Goal: Communication & Community: Answer question/provide support

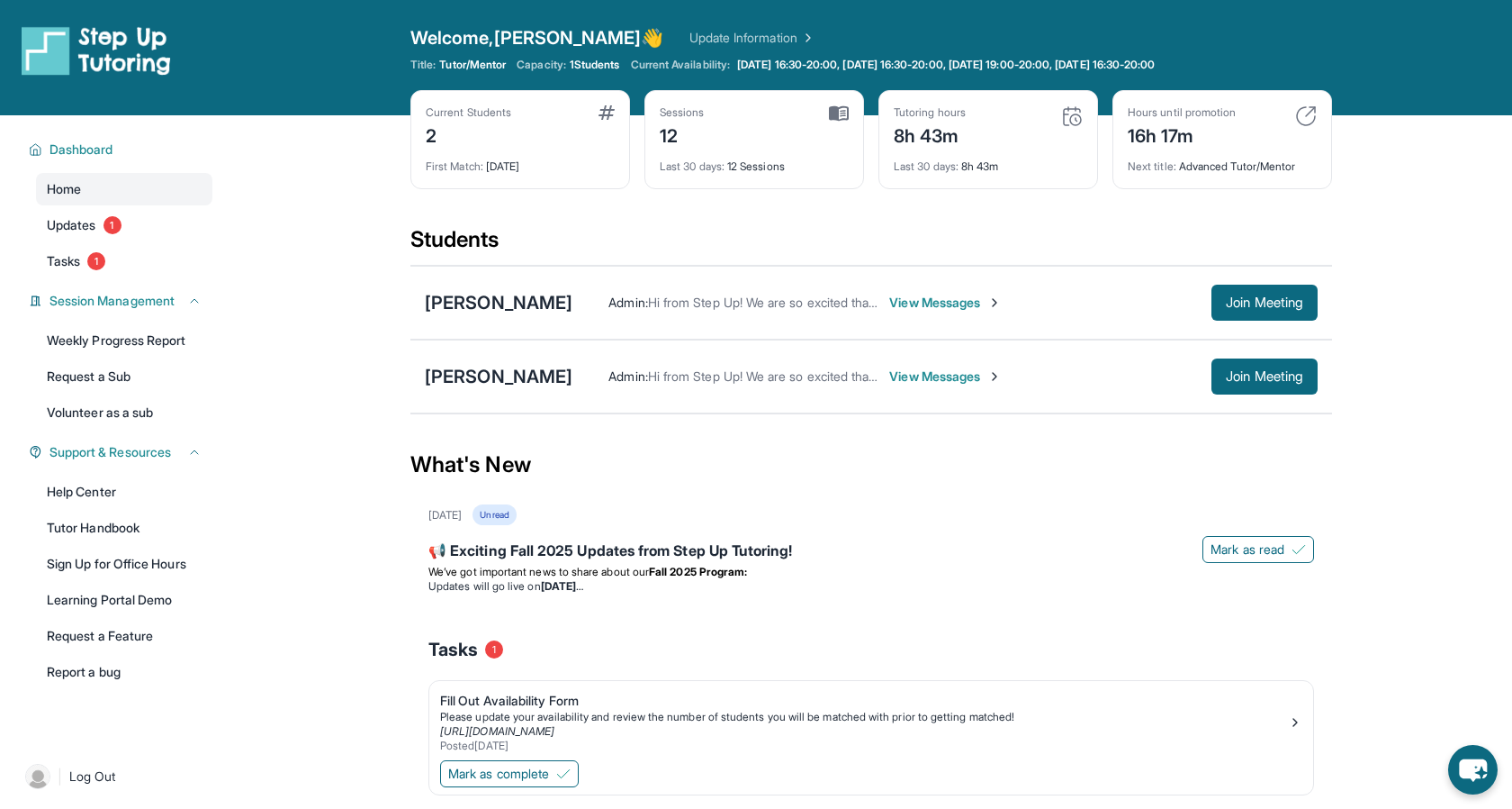
click at [635, 220] on div "Current Students 2 First Match : 1 month ago Sessions 12 Last 30 days : 12 Sess…" at bounding box center [870, 157] width 921 height 135
click at [915, 295] on span "View Messages" at bounding box center [945, 302] width 113 height 18
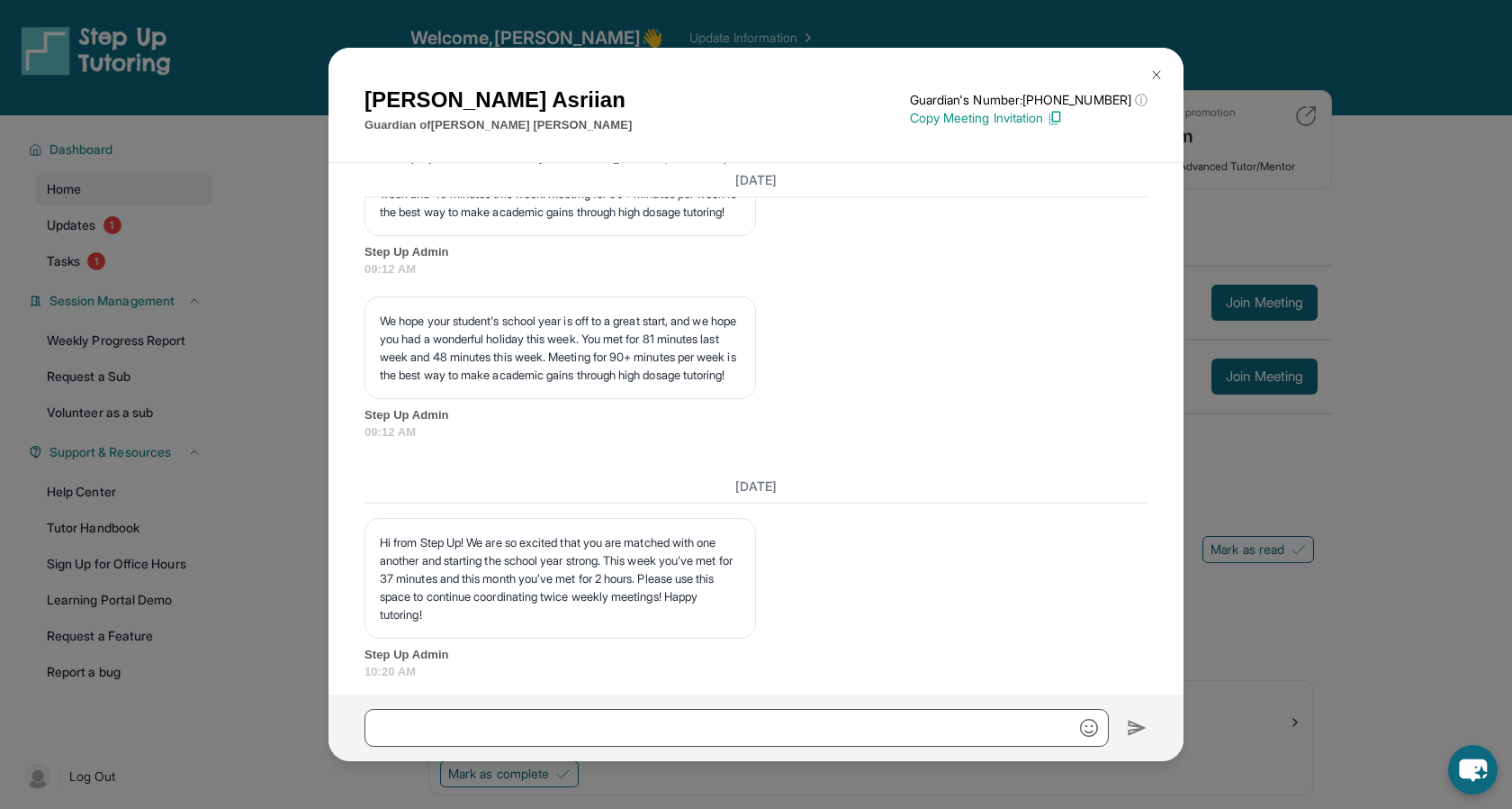
scroll to position [5404, 0]
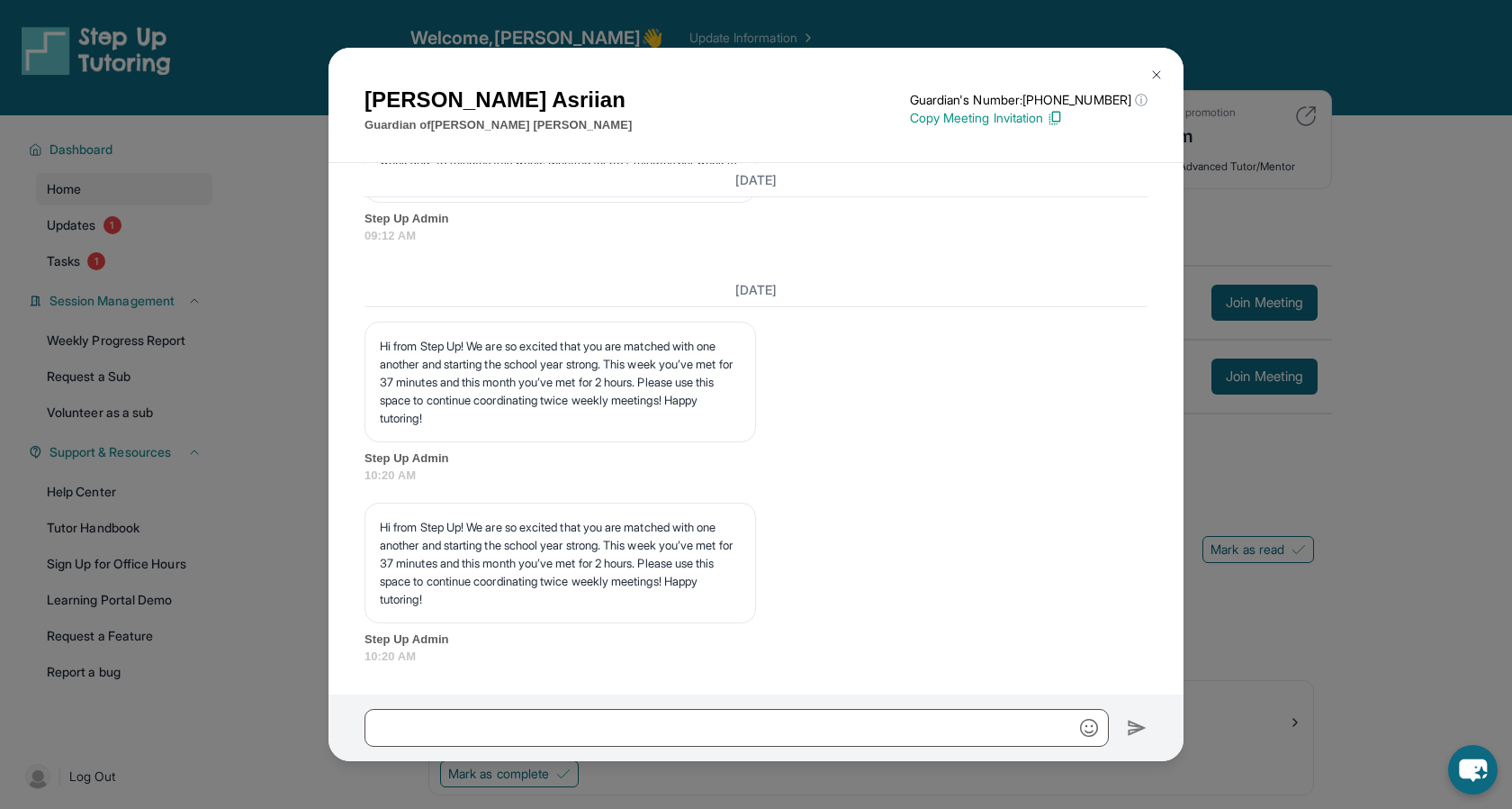
click at [1154, 76] on img at bounding box center [1156, 74] width 14 height 14
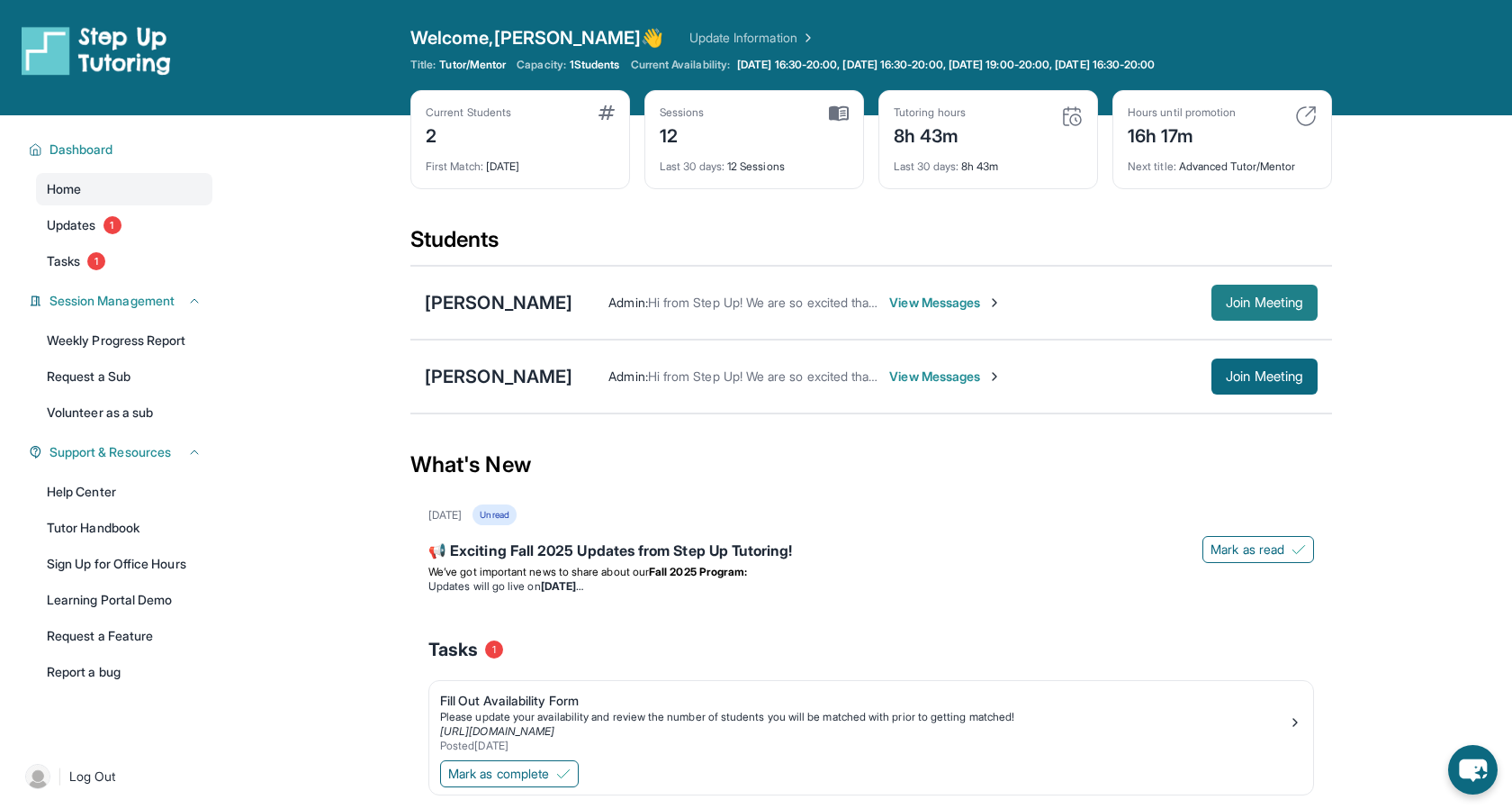
click at [1239, 297] on span "Join Meeting" at bounding box center [1265, 302] width 78 height 10
click at [1278, 379] on span "Join Meeting" at bounding box center [1265, 376] width 78 height 10
click at [1226, 297] on span "Join Meeting" at bounding box center [1265, 302] width 78 height 10
click at [914, 304] on span "View Messages" at bounding box center [945, 302] width 113 height 18
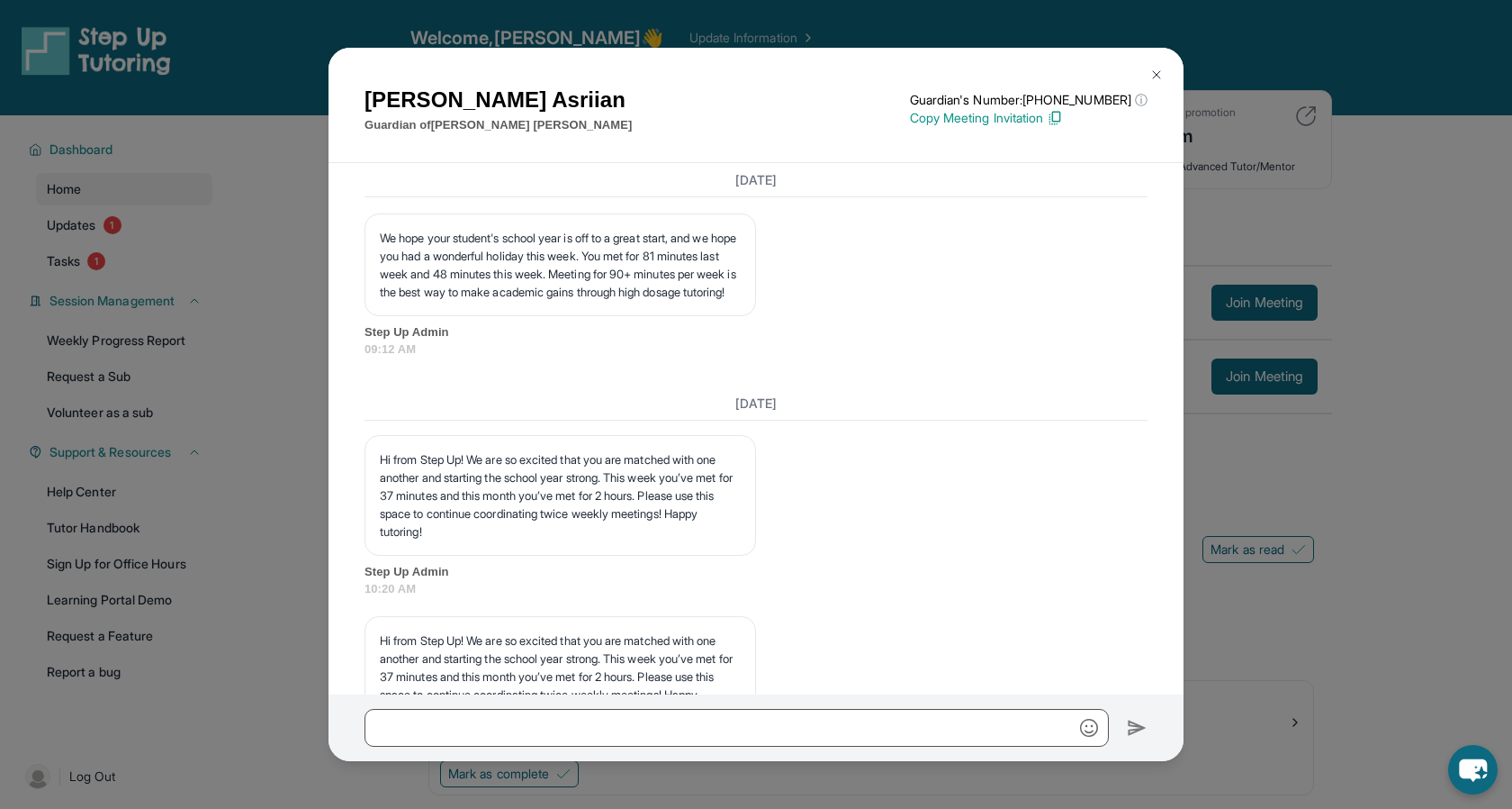
scroll to position [5404, 0]
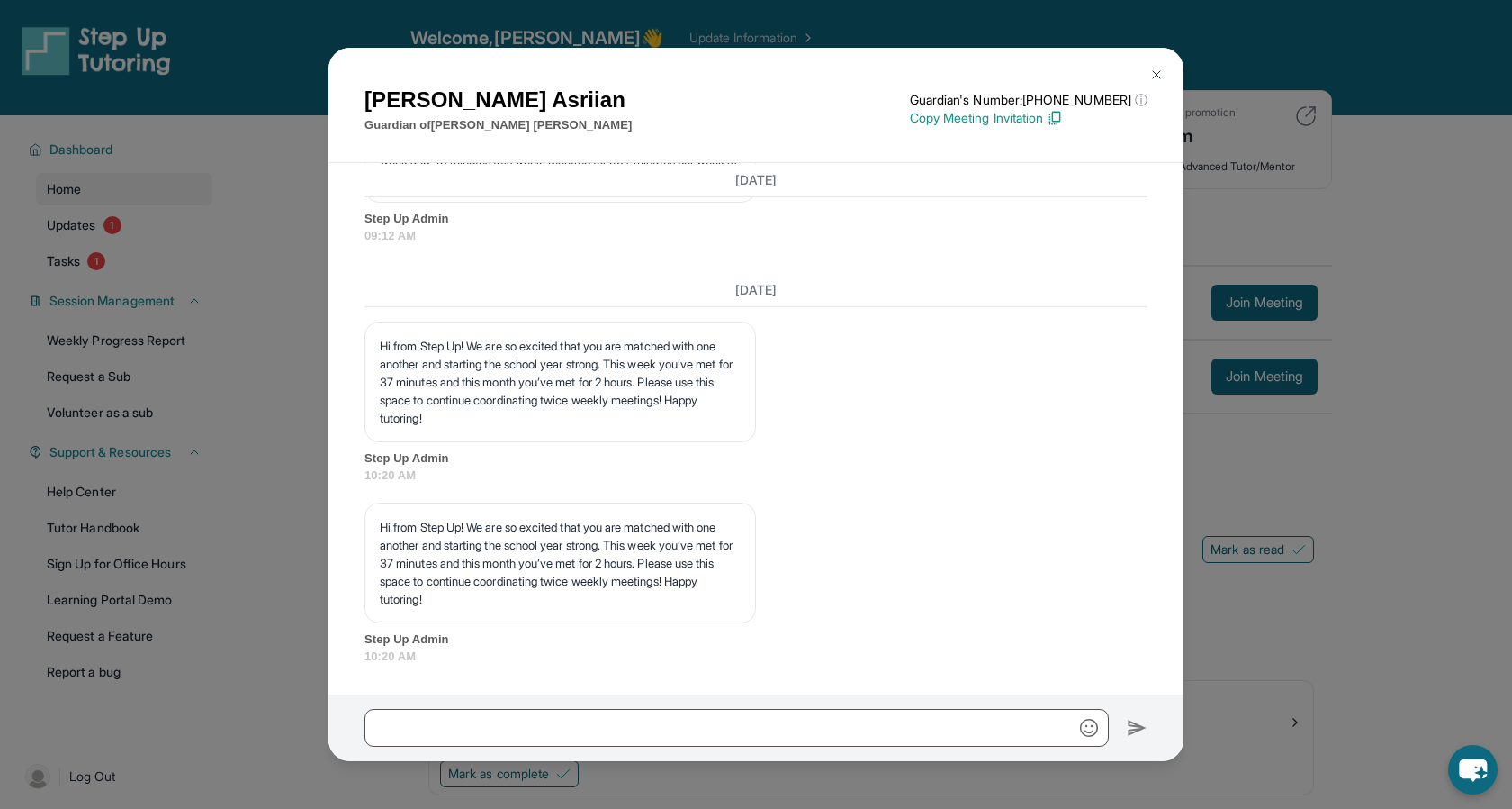
click at [1154, 67] on img at bounding box center [1156, 74] width 14 height 14
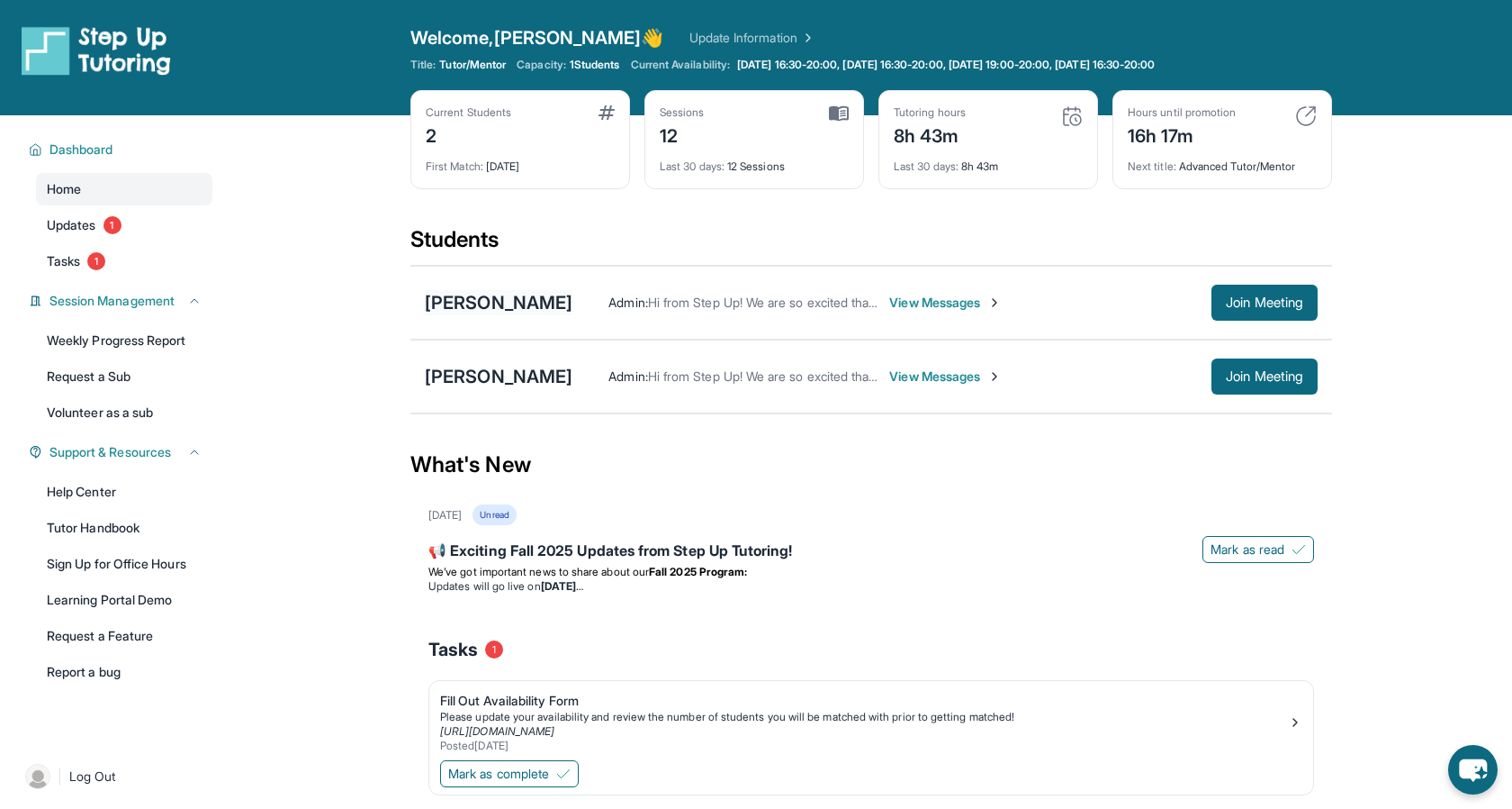
click at [540, 291] on div "[PERSON_NAME]" at bounding box center [499, 302] width 148 height 26
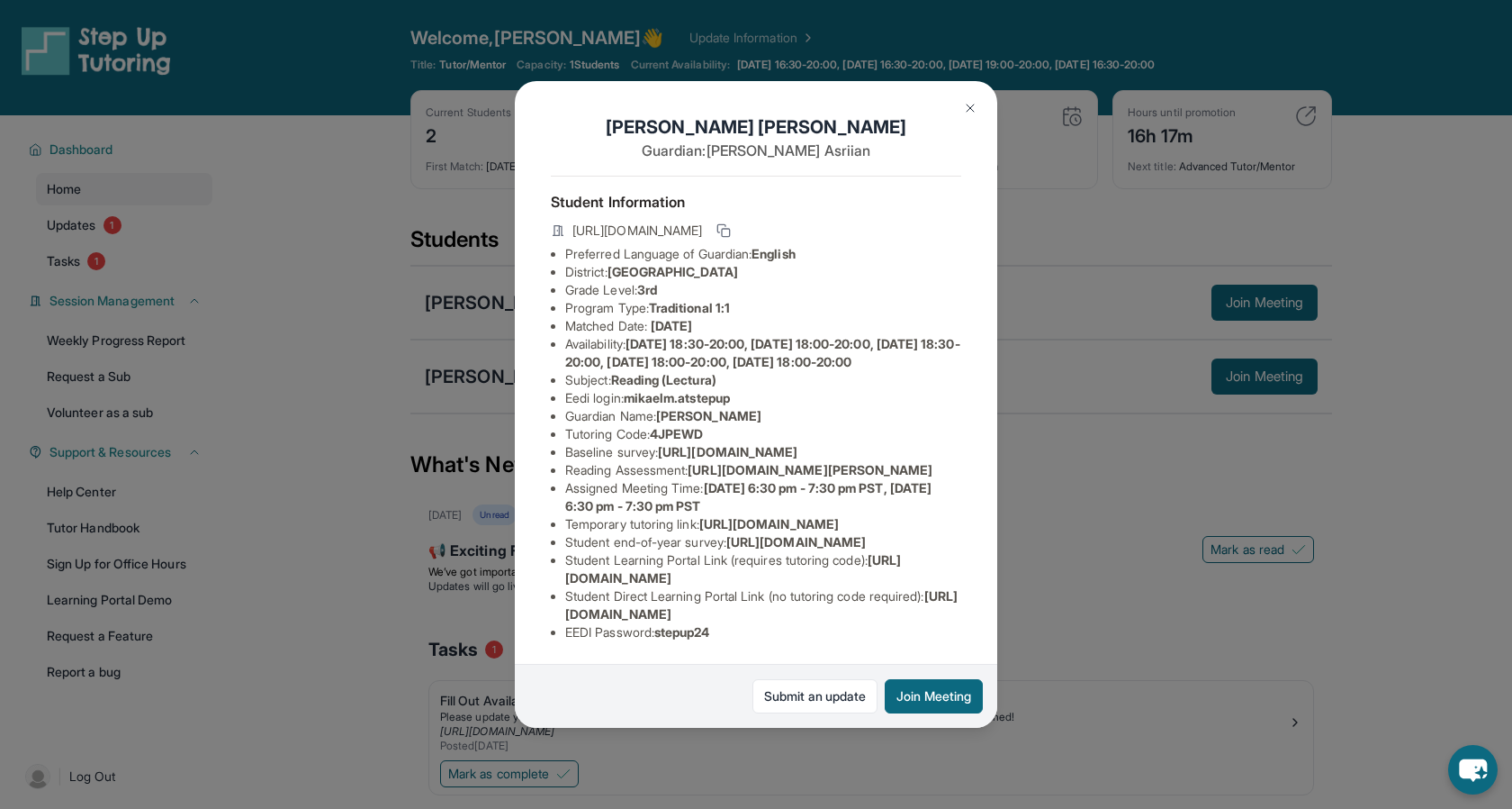
scroll to position [44, 0]
drag, startPoint x: 729, startPoint y: 360, endPoint x: 649, endPoint y: 360, distance: 80.0
click at [649, 371] on li "Subject : Reading (Lectura)" at bounding box center [763, 380] width 396 height 18
click at [649, 372] on span "Reading (Lectura)" at bounding box center [663, 380] width 105 height 15
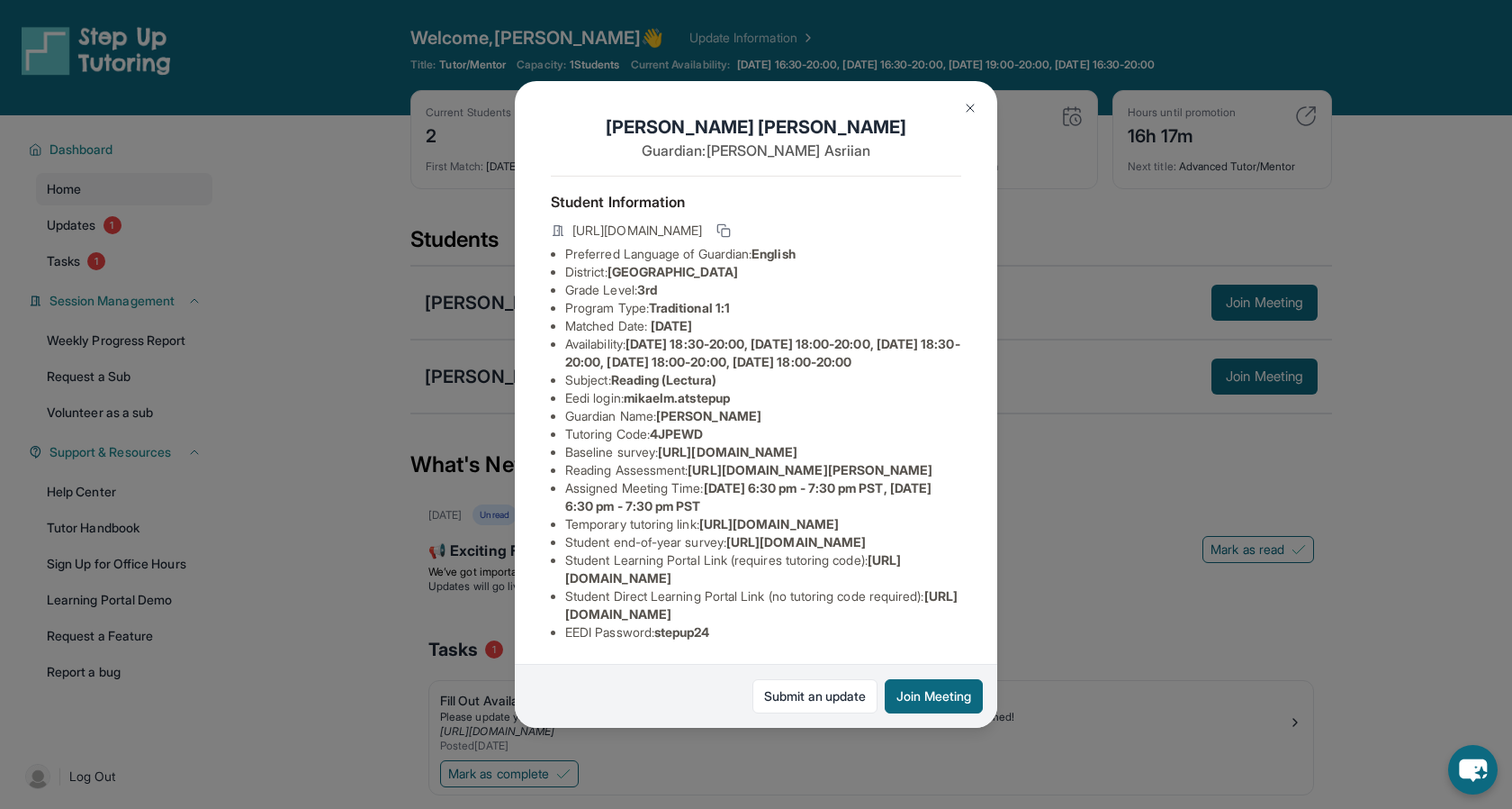
click at [704, 444] on span "[URL][DOMAIN_NAME]" at bounding box center [727, 452] width 139 height 15
drag, startPoint x: 721, startPoint y: 263, endPoint x: 614, endPoint y: 263, distance: 107.0
click at [624, 390] on span "mikaelm.atstepup" at bounding box center [677, 398] width 106 height 15
copy span "mikaelm.atstepup"
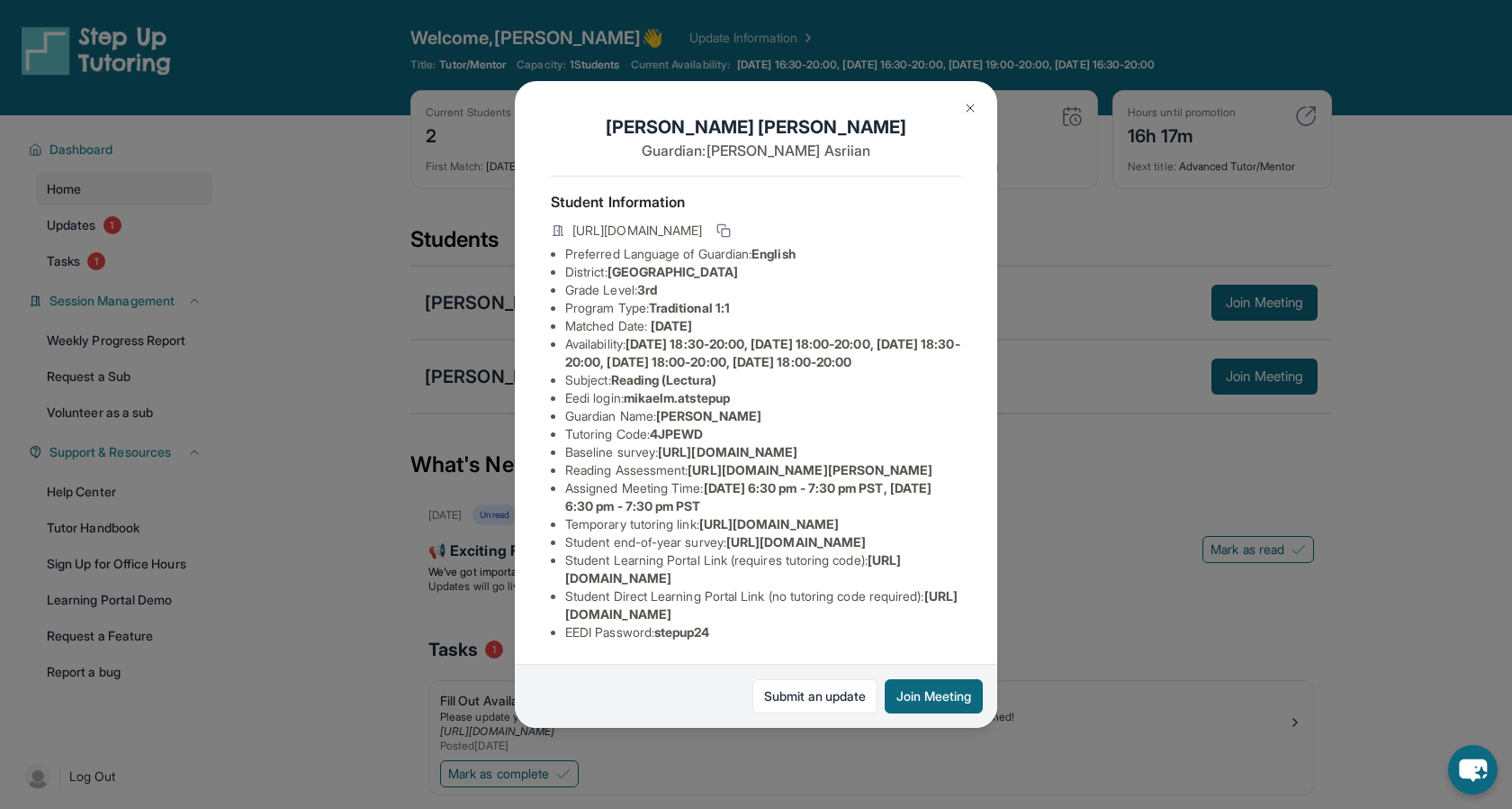
click at [680, 638] on span "stepup24" at bounding box center [682, 632] width 56 height 15
